Goal: Information Seeking & Learning: Learn about a topic

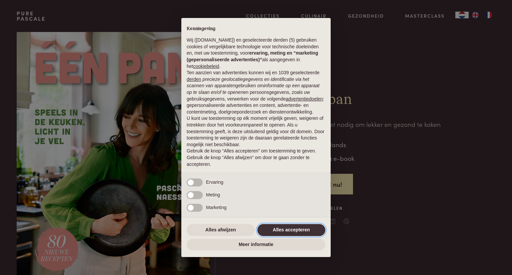
click at [312, 230] on button "Alles accepteren" at bounding box center [291, 230] width 68 height 12
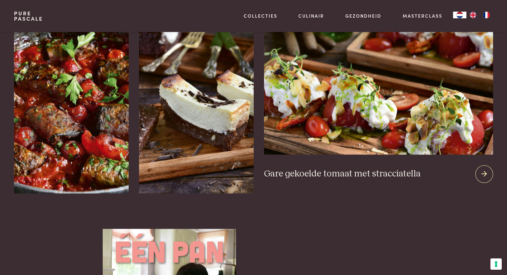
scroll to position [900, 0]
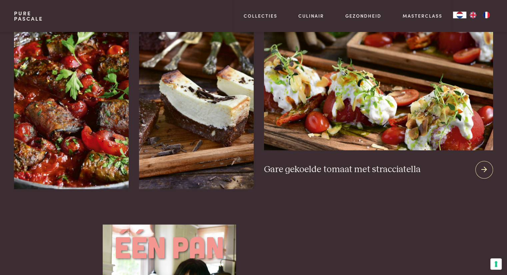
click at [484, 165] on icon at bounding box center [485, 170] width 6 height 10
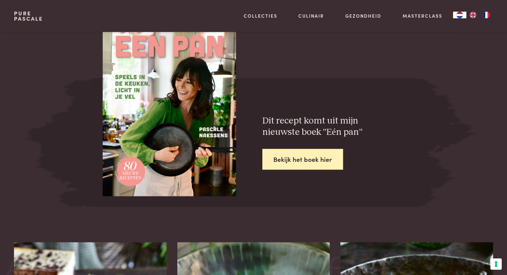
scroll to position [967, 0]
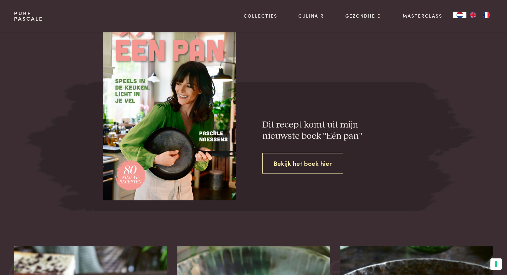
click at [299, 161] on link "Bekijk het boek hier" at bounding box center [302, 163] width 81 height 21
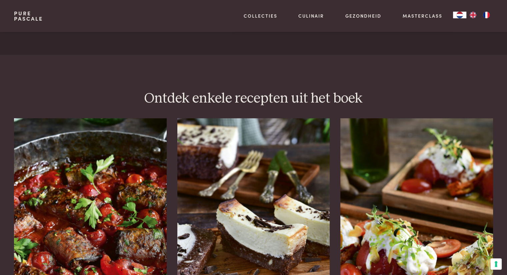
scroll to position [834, 0]
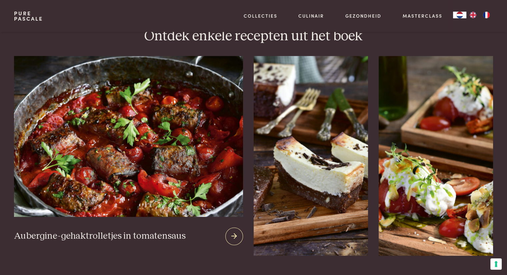
click at [91, 171] on img at bounding box center [128, 136] width 229 height 161
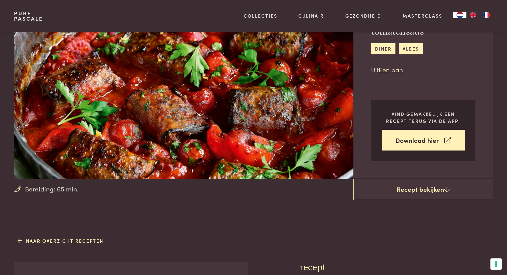
scroll to position [200, 0]
